Goal: Find specific page/section: Find specific page/section

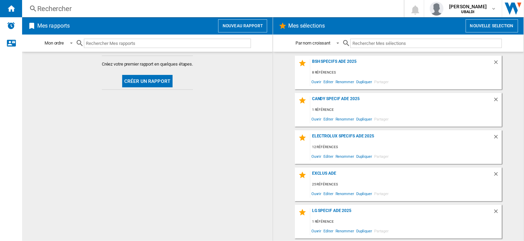
click at [64, 4] on div "Rechercher" at bounding box center [211, 9] width 349 height 10
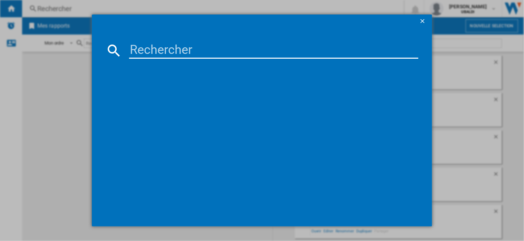
click at [134, 48] on input at bounding box center [274, 50] width 290 height 17
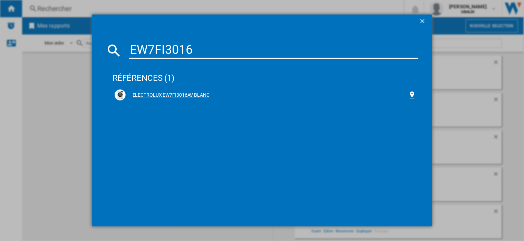
type input "EW7FI3016"
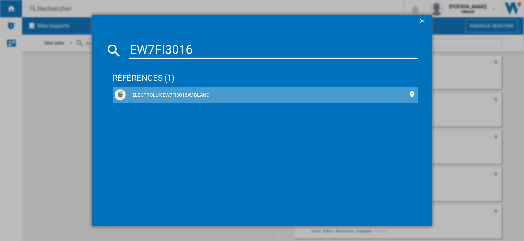
click at [141, 95] on div "ELECTROLUX EW7FI3016AV BLANC" at bounding box center [267, 95] width 283 height 7
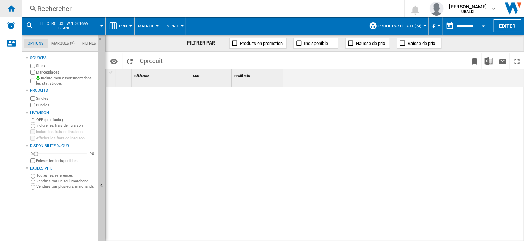
click at [12, 9] on ng-md-icon "Accueil" at bounding box center [11, 8] width 8 height 8
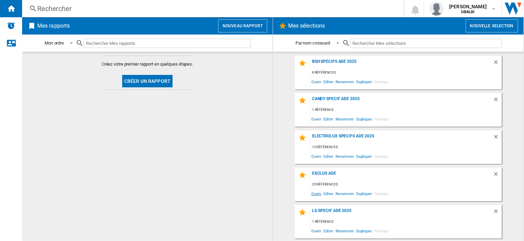
click at [315, 194] on span "Ouvrir" at bounding box center [316, 193] width 12 height 9
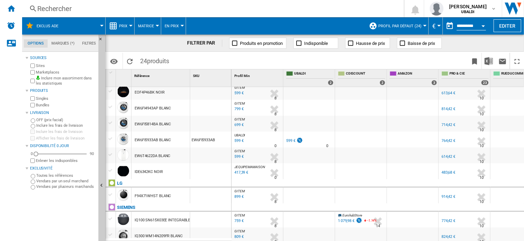
scroll to position [248, 0]
